Goal: Task Accomplishment & Management: Use online tool/utility

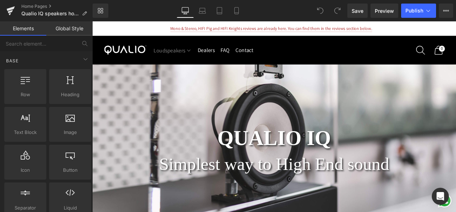
click at [210, 56] on button "Loudspeakers" at bounding box center [187, 56] width 45 height 16
click at [65, 28] on link "Global Style" at bounding box center [69, 28] width 46 height 14
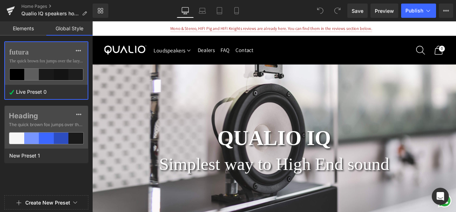
click at [18, 25] on link "Elements" at bounding box center [23, 28] width 46 height 14
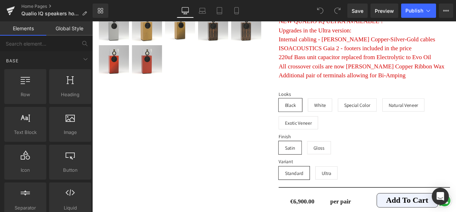
scroll to position [6145, 0]
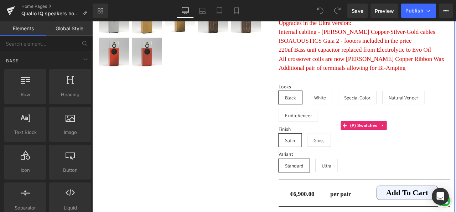
click at [354, 155] on span "Gloss" at bounding box center [360, 162] width 13 height 15
click at [321, 155] on span "Satin" at bounding box center [327, 162] width 12 height 15
click at [352, 104] on span "White" at bounding box center [362, 112] width 29 height 16
click at [406, 104] on span "Special Color" at bounding box center [406, 111] width 31 height 15
click at [324, 104] on span "Black" at bounding box center [327, 111] width 13 height 15
